Goal: Task Accomplishment & Management: Manage account settings

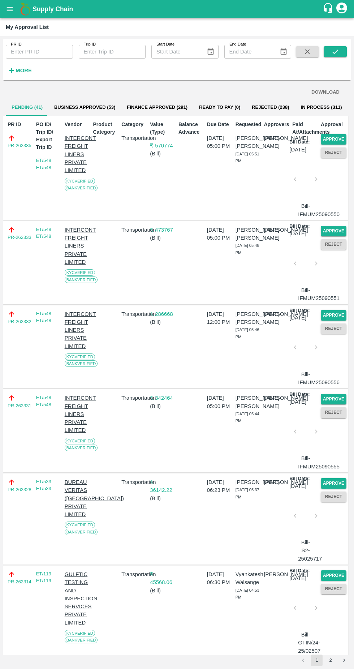
click at [121, 470] on div "Transportation" at bounding box center [133, 430] width 29 height 79
click at [339, 145] on button "Approve" at bounding box center [334, 139] width 26 height 10
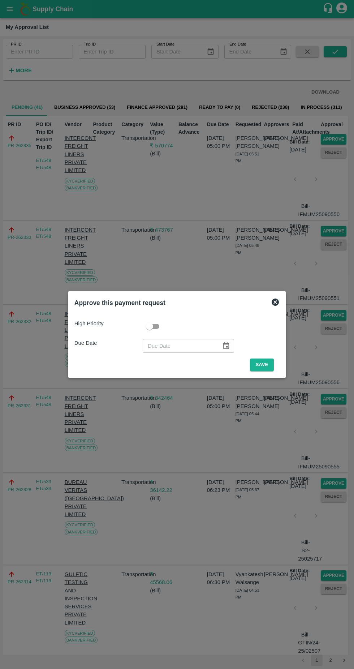
click at [255, 363] on button "Save" at bounding box center [262, 364] width 24 height 13
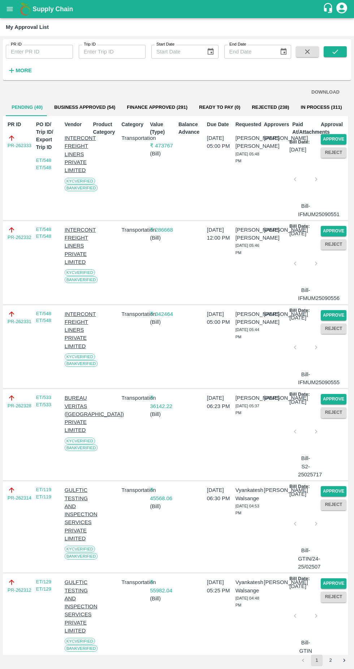
click at [339, 134] on button "Approve" at bounding box center [334, 139] width 26 height 10
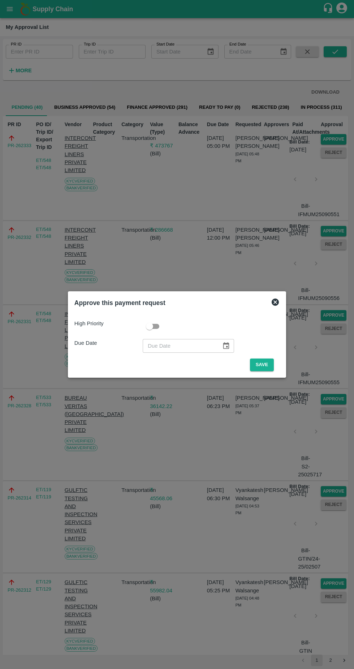
click at [264, 365] on button "Save" at bounding box center [262, 364] width 24 height 13
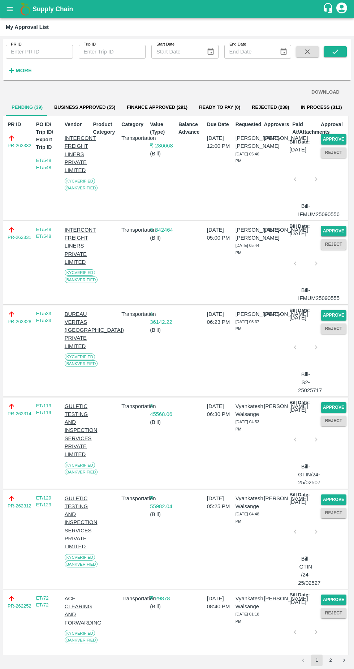
click at [331, 138] on button "Approve" at bounding box center [334, 139] width 26 height 10
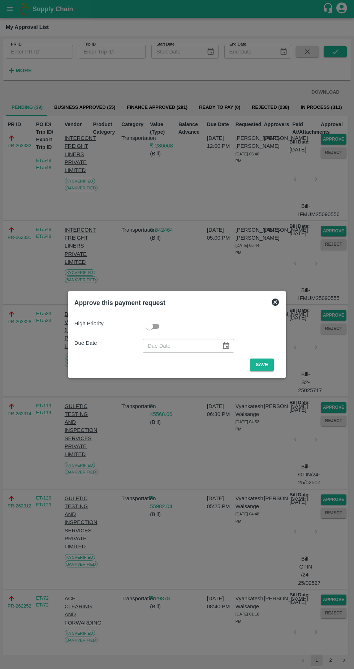
click at [270, 366] on button "Save" at bounding box center [262, 364] width 24 height 13
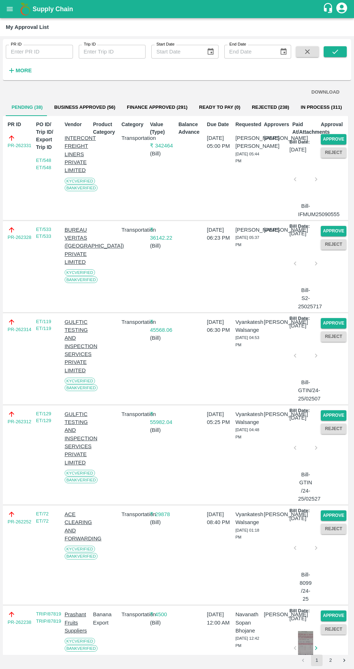
click at [329, 148] on button "Reject" at bounding box center [334, 152] width 26 height 10
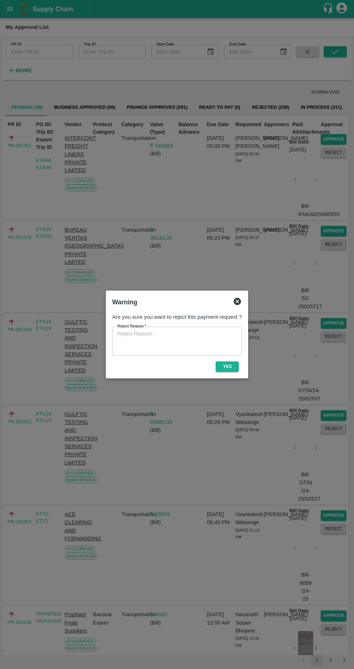
click at [227, 366] on button "Yes" at bounding box center [227, 366] width 23 height 10
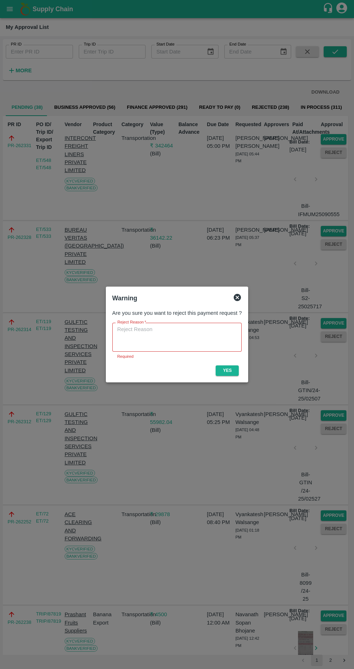
click at [242, 293] on div "Warning" at bounding box center [176, 298] width 135 height 16
click at [235, 297] on icon at bounding box center [237, 297] width 7 height 7
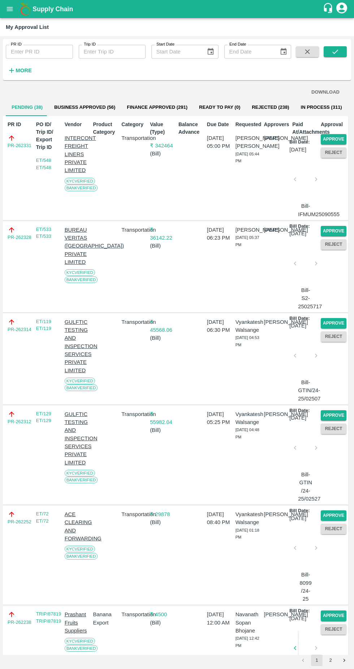
click at [335, 137] on button "Approve" at bounding box center [334, 139] width 26 height 10
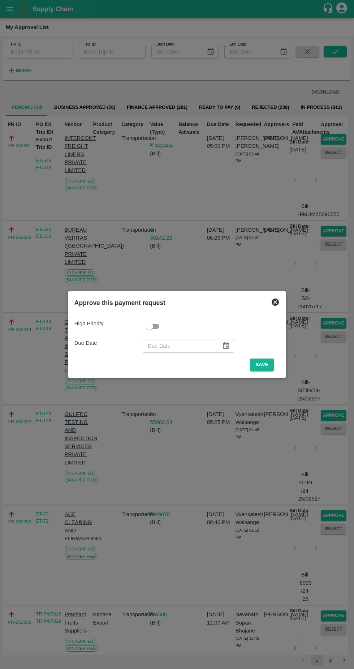
click at [263, 365] on button "Save" at bounding box center [262, 364] width 24 height 13
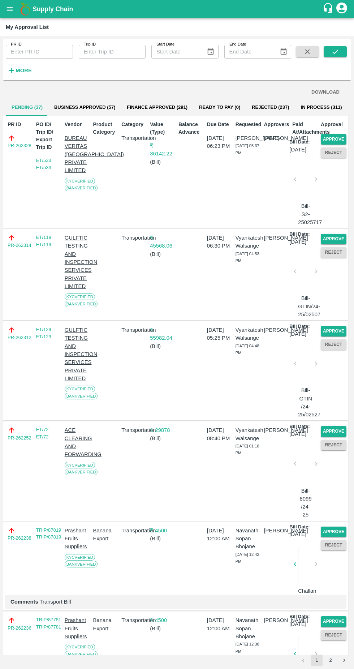
click at [336, 135] on button "Approve" at bounding box center [334, 139] width 26 height 10
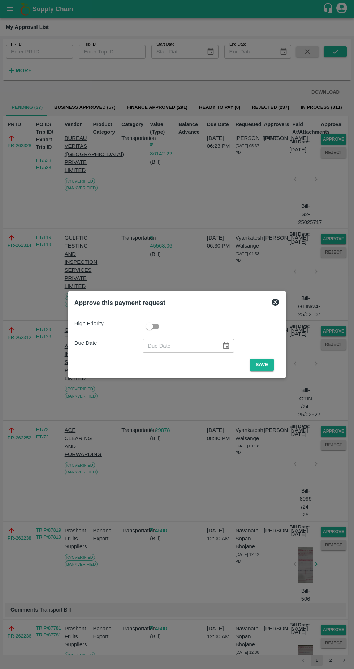
click at [262, 363] on button "Save" at bounding box center [262, 364] width 24 height 13
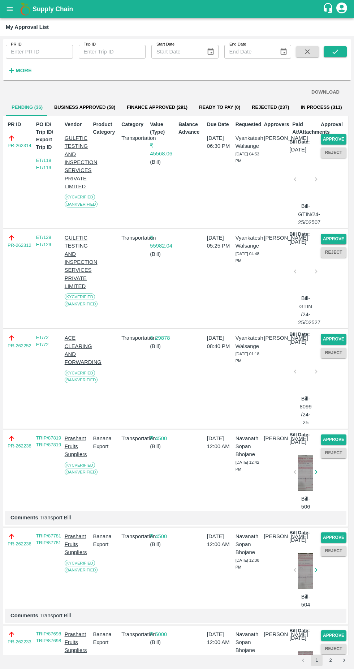
click at [332, 139] on button "Approve" at bounding box center [334, 139] width 26 height 10
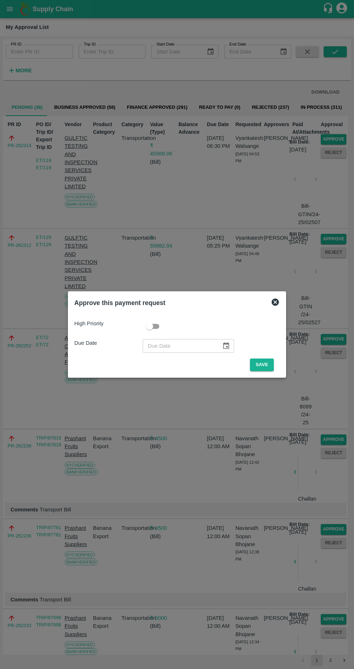
click at [267, 363] on button "Save" at bounding box center [262, 364] width 24 height 13
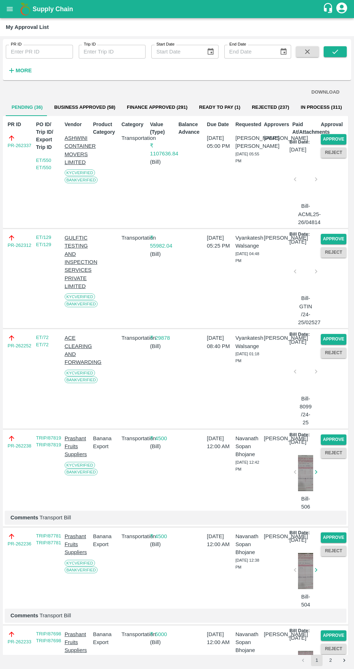
click at [337, 134] on button "Approve" at bounding box center [334, 139] width 26 height 10
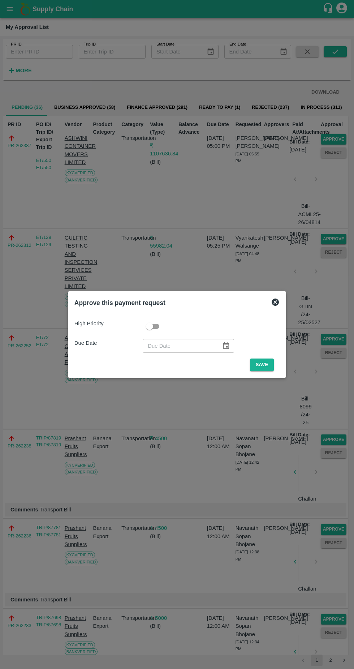
click at [262, 366] on button "Save" at bounding box center [262, 364] width 24 height 13
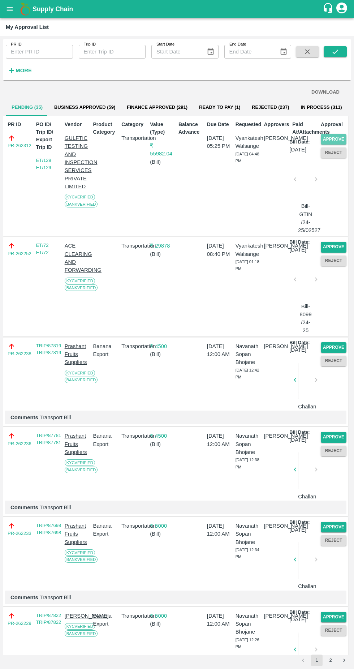
click at [328, 137] on button "Approve" at bounding box center [334, 139] width 26 height 10
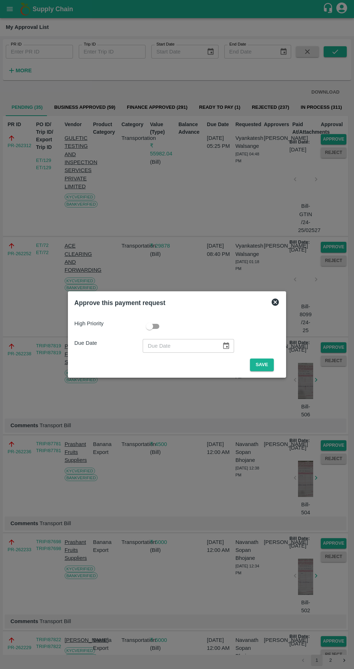
click at [263, 365] on button "Save" at bounding box center [262, 364] width 24 height 13
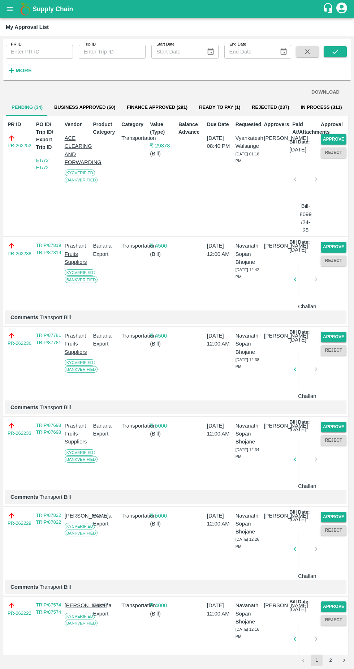
click at [339, 134] on button "Approve" at bounding box center [334, 139] width 26 height 10
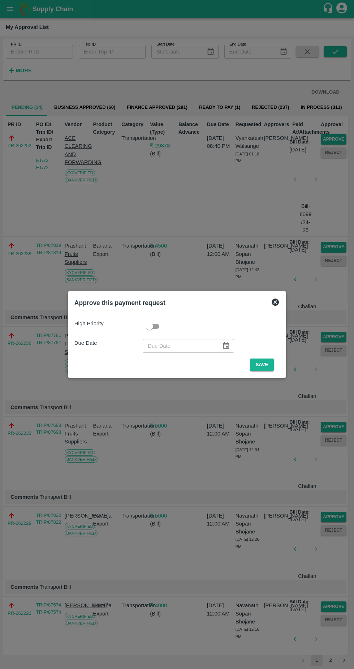
click at [264, 365] on button "Save" at bounding box center [262, 364] width 24 height 13
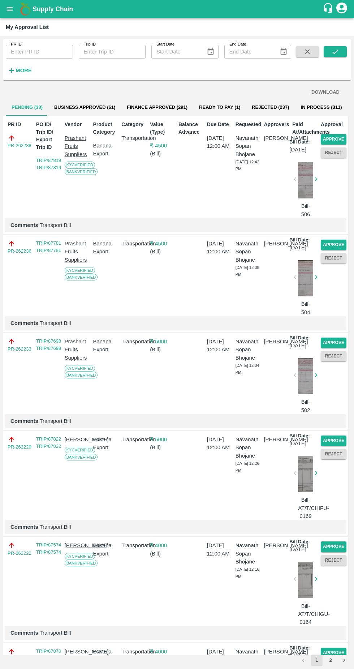
click at [332, 138] on button "Approve" at bounding box center [334, 139] width 26 height 10
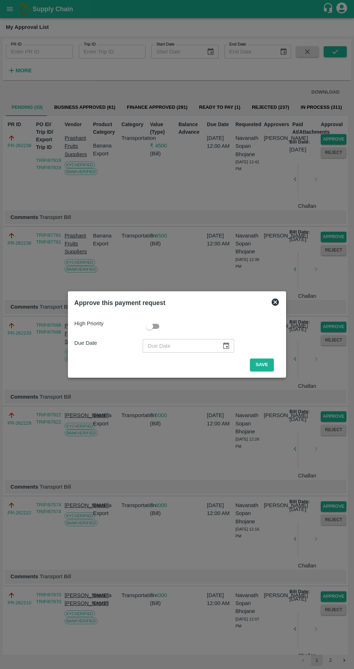
click at [264, 365] on button "Save" at bounding box center [262, 364] width 24 height 13
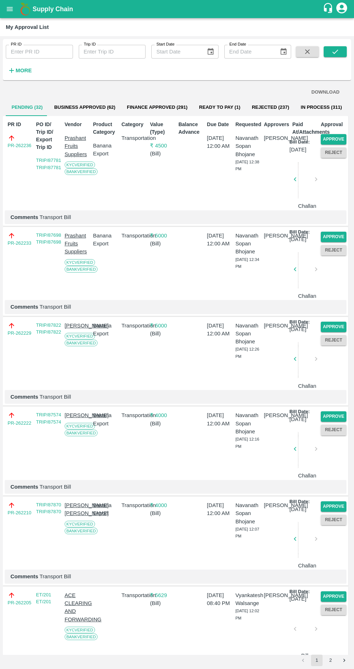
click at [334, 139] on button "Approve" at bounding box center [334, 139] width 26 height 10
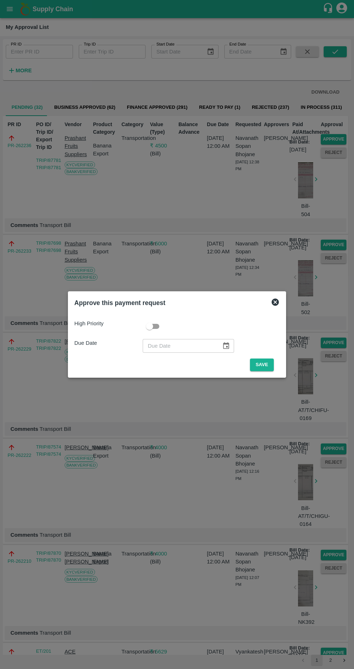
click at [264, 365] on button "Save" at bounding box center [262, 364] width 24 height 13
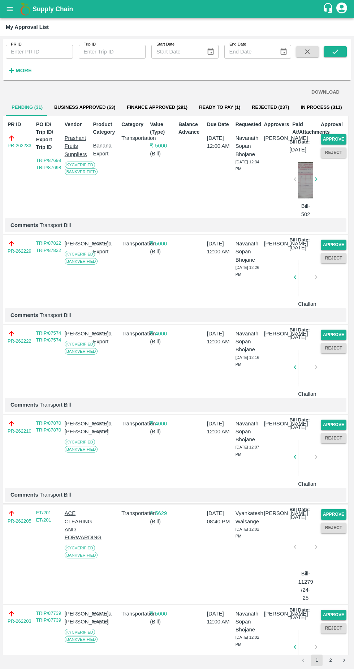
click at [335, 141] on button "Approve" at bounding box center [334, 139] width 26 height 10
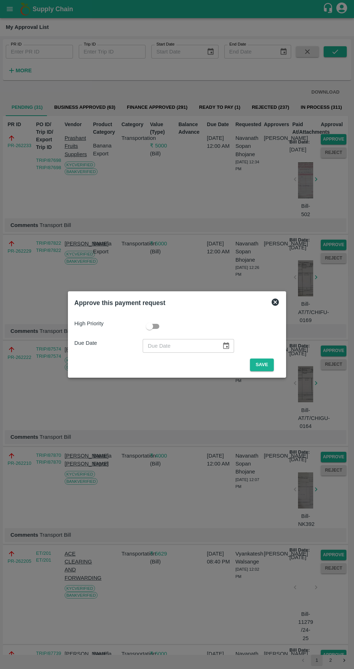
click at [264, 365] on button "Save" at bounding box center [262, 364] width 24 height 13
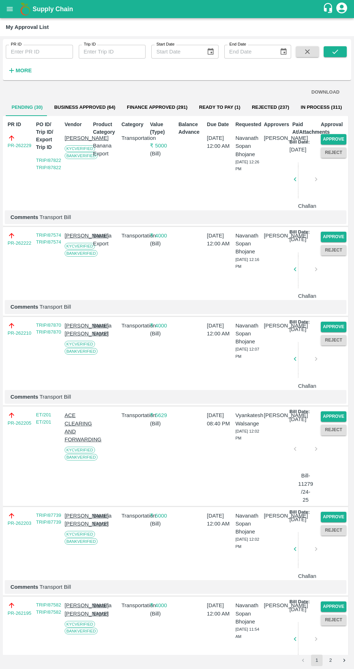
click at [339, 138] on button "Approve" at bounding box center [334, 139] width 26 height 10
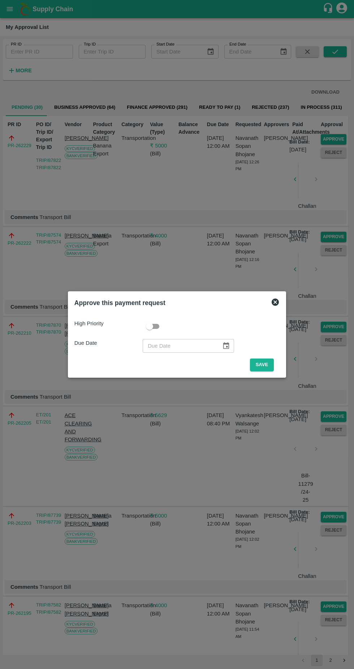
click at [264, 365] on button "Save" at bounding box center [262, 364] width 24 height 13
